Goal: Transaction & Acquisition: Purchase product/service

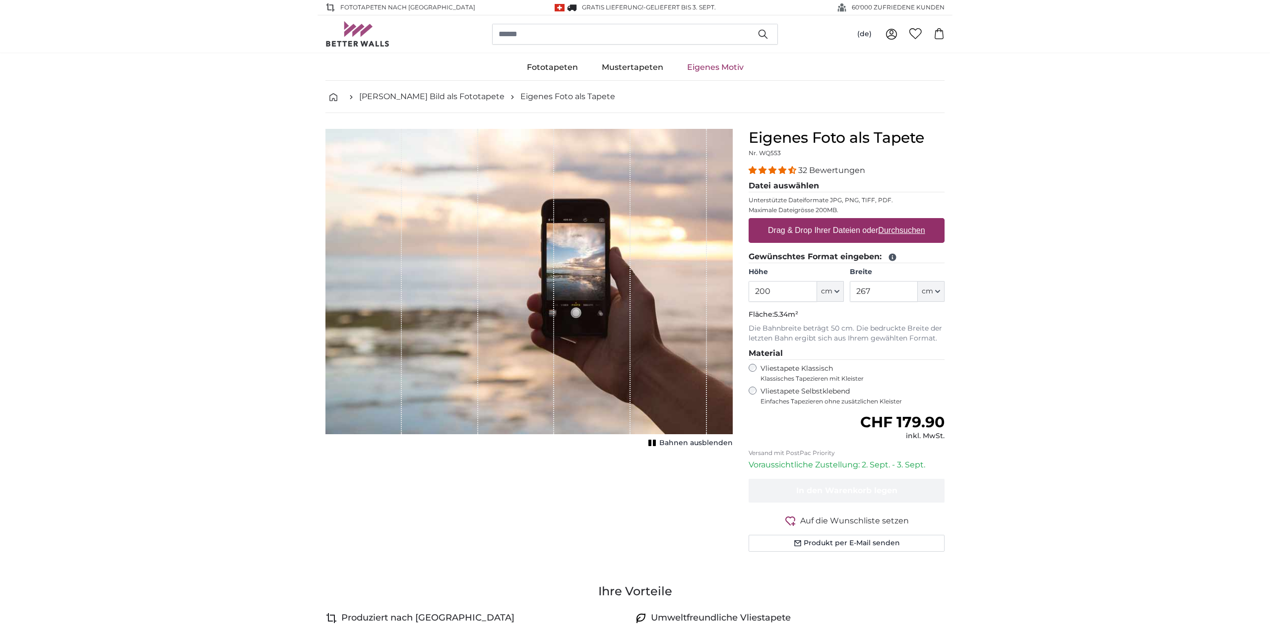
drag, startPoint x: 778, startPoint y: 292, endPoint x: 697, endPoint y: 291, distance: 80.9
click at [697, 291] on product-detail "Abbrechen Bild zuschneiden Bahnen ausblenden Eigenes Foto als Tapete Nr. WQ553 …" at bounding box center [634, 344] width 635 height 463
type input "250"
click at [880, 287] on input "267" at bounding box center [884, 291] width 68 height 21
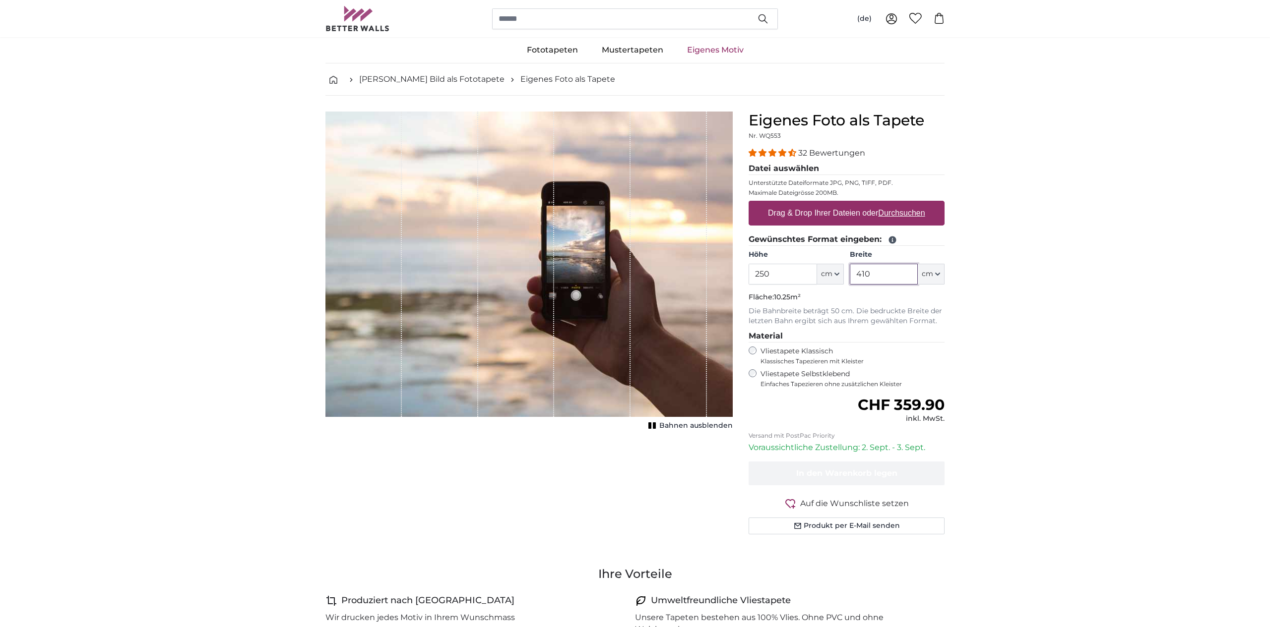
scroll to position [18, 0]
type input "410"
click at [895, 212] on u "Durchsuchen" at bounding box center [901, 212] width 47 height 8
click at [895, 203] on input "Drag & Drop Ihrer Dateien oder Durchsuchen" at bounding box center [846, 201] width 196 height 3
type input "**********"
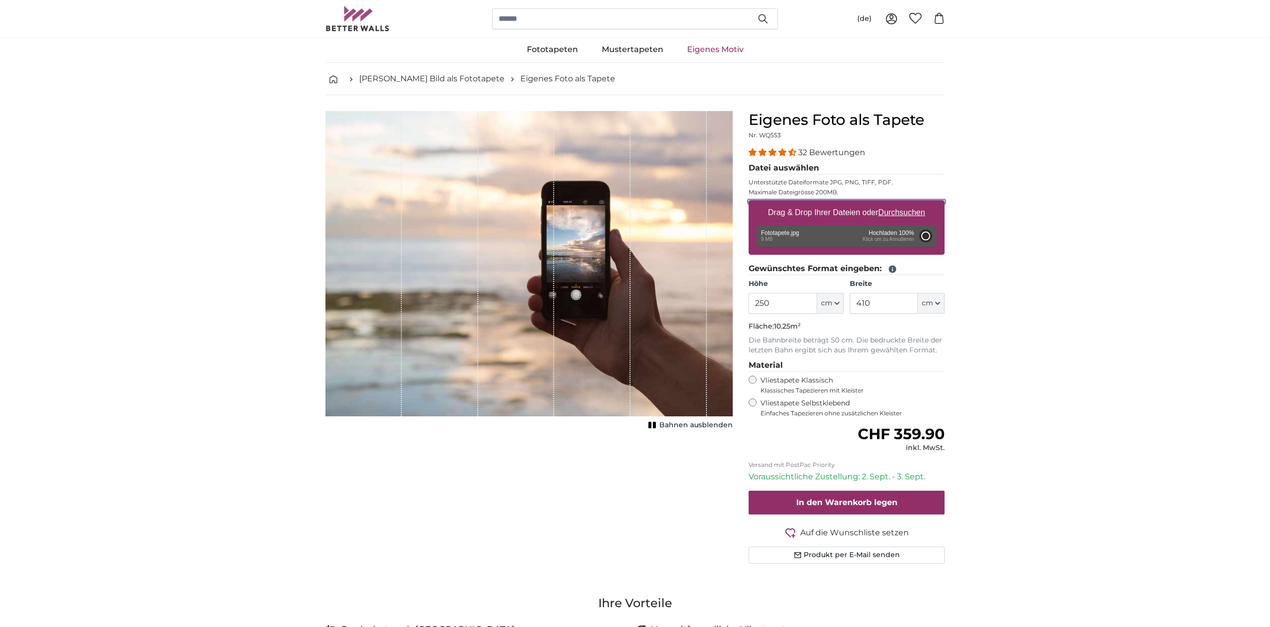
type input "200"
type input "326"
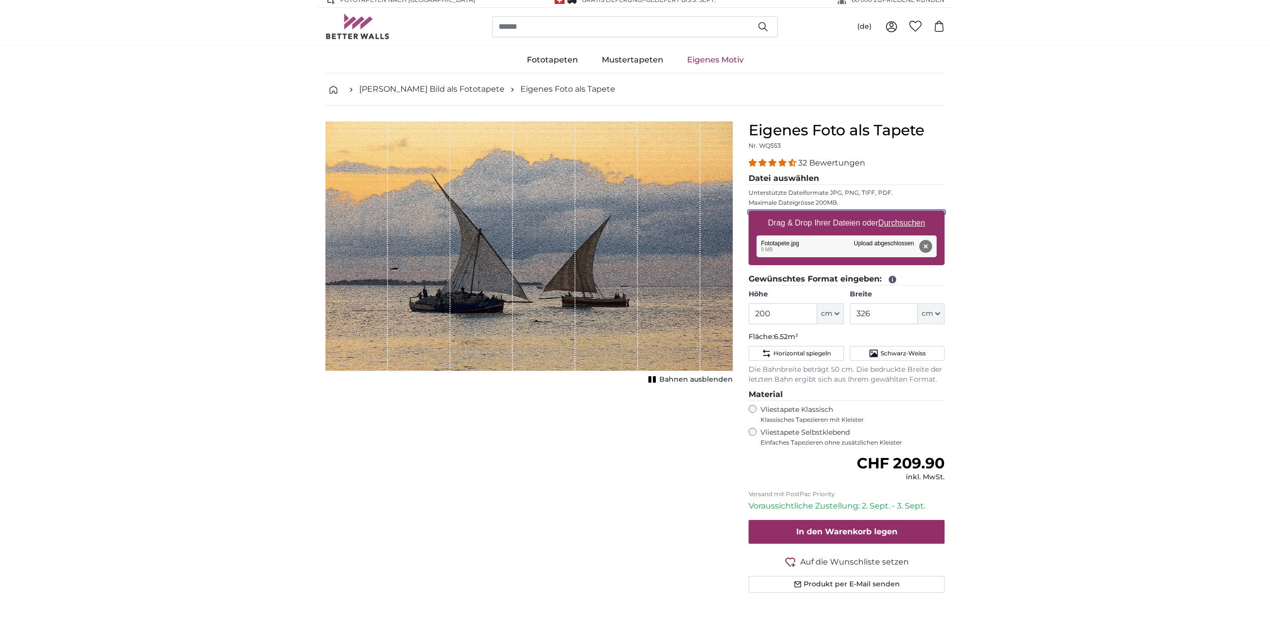
scroll to position [6, 0]
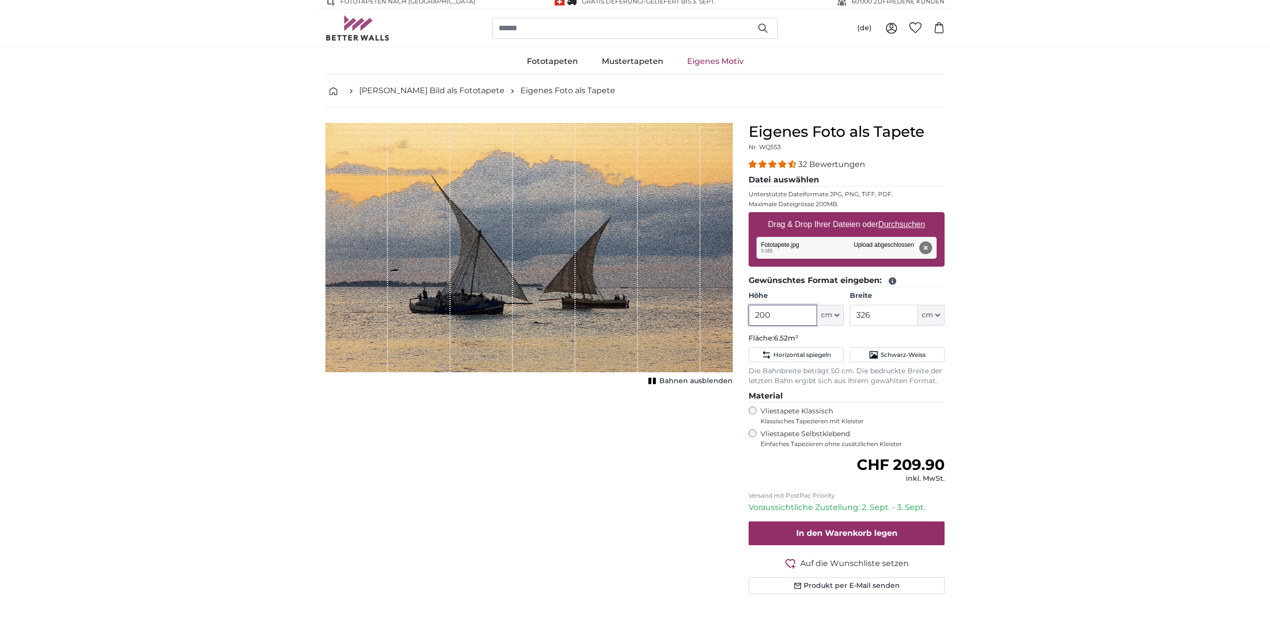
drag, startPoint x: 775, startPoint y: 316, endPoint x: 715, endPoint y: 314, distance: 60.0
click at [715, 314] on product-detail "Abbrechen Bild zuschneiden Bahnen ausblenden Eigenes Foto als Tapete Nr. WQ553 …" at bounding box center [634, 362] width 635 height 511
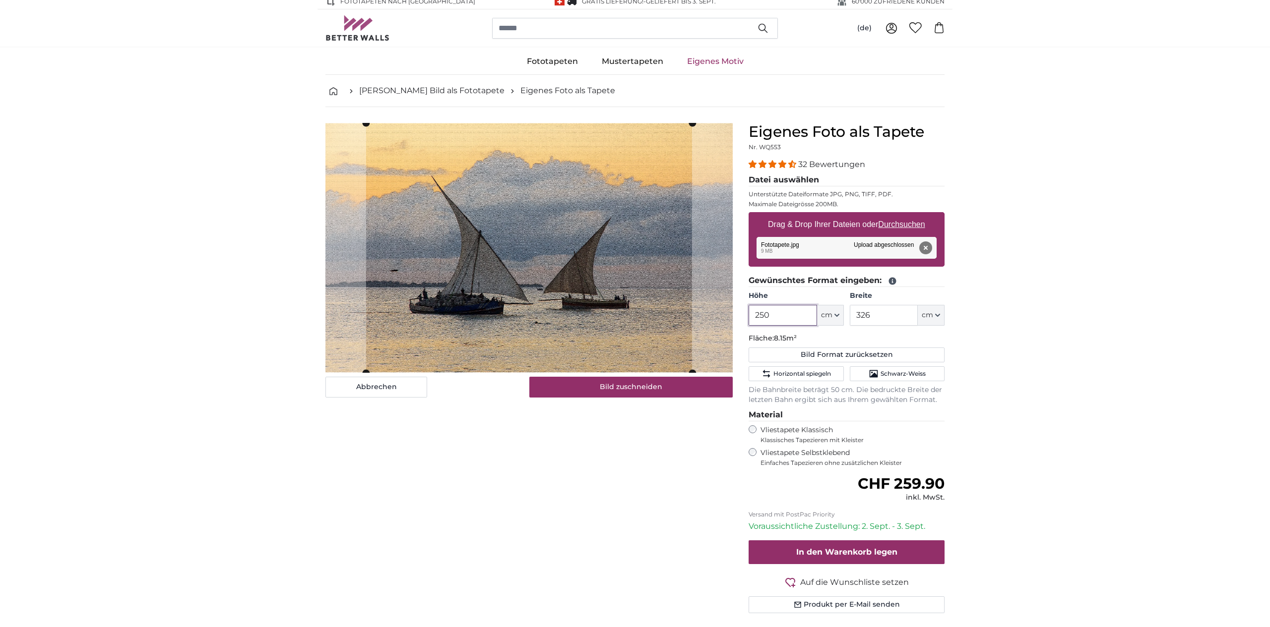
type input "250"
drag, startPoint x: 874, startPoint y: 317, endPoint x: 825, endPoint y: 315, distance: 49.6
click at [825, 315] on div "Höhe 250 ft cm Centimeter (cm) Inches (inch) Feet (ft. in.) Breite 326 ft cm Ce…" at bounding box center [846, 308] width 196 height 35
type input "410"
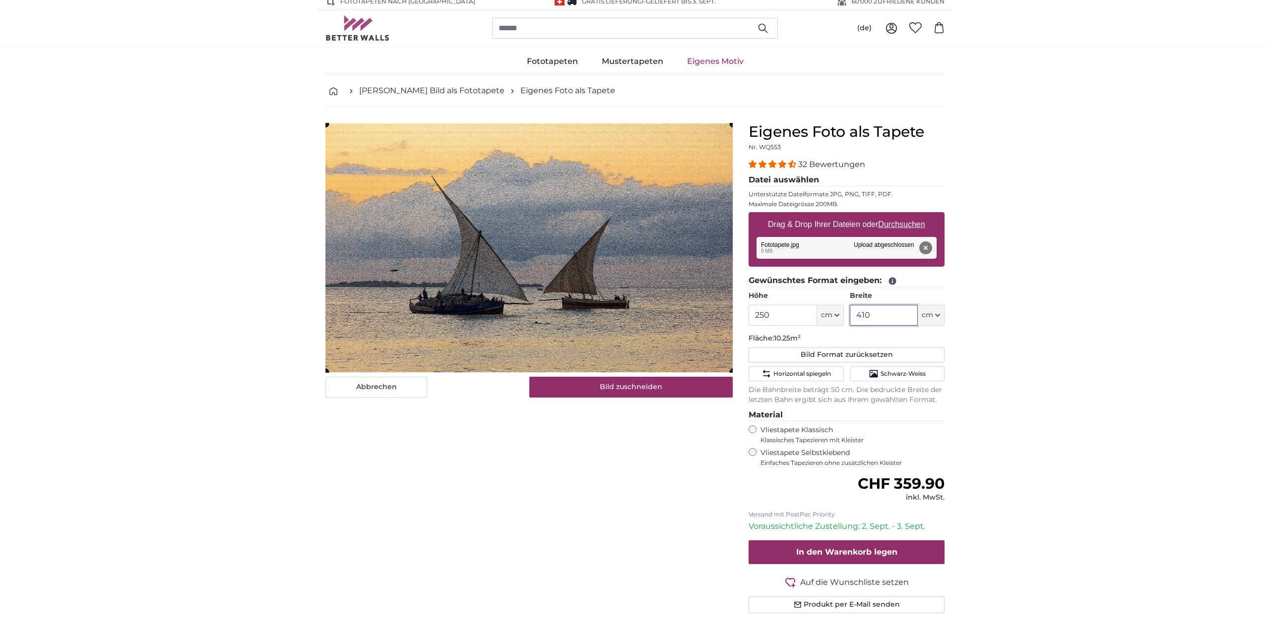
type input "410"
click at [659, 391] on button "Bild zuschneiden" at bounding box center [631, 387] width 204 height 21
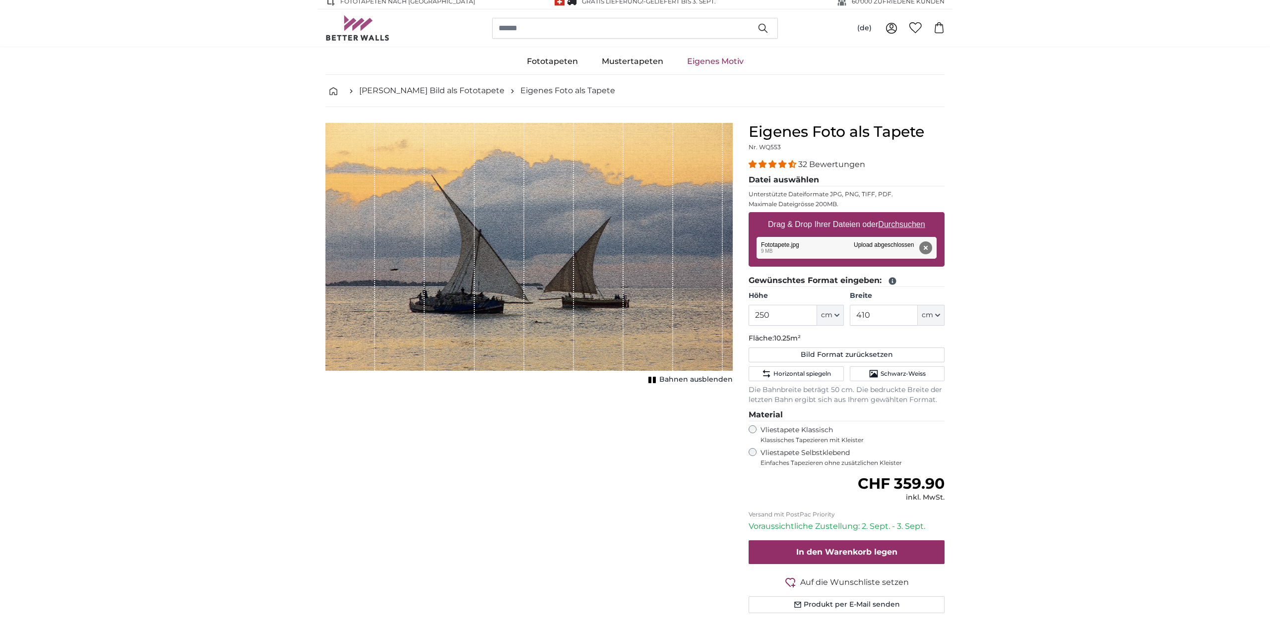
scroll to position [16, 0]
